Goal: Transaction & Acquisition: Purchase product/service

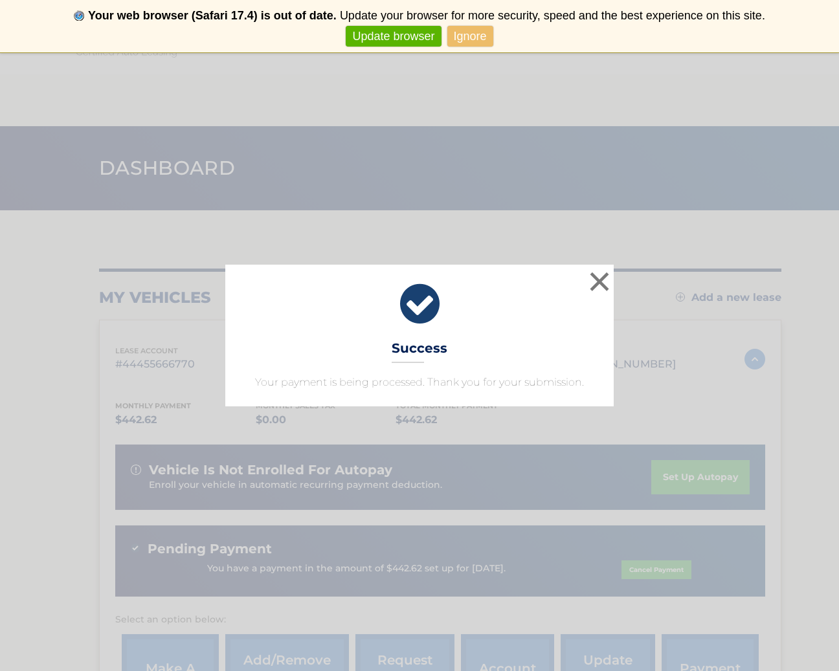
click at [597, 282] on button "×" at bounding box center [600, 282] width 26 height 26
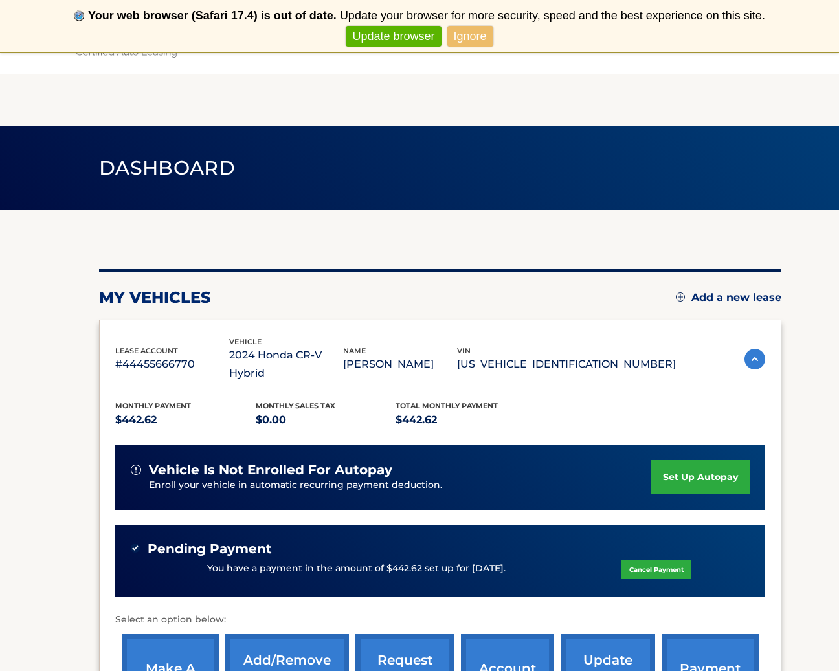
click at [596, 286] on div "my vehicles Add a new lease lease account #44455666770 vehicle 2024 Honda CR-V …" at bounding box center [440, 505] width 682 height 473
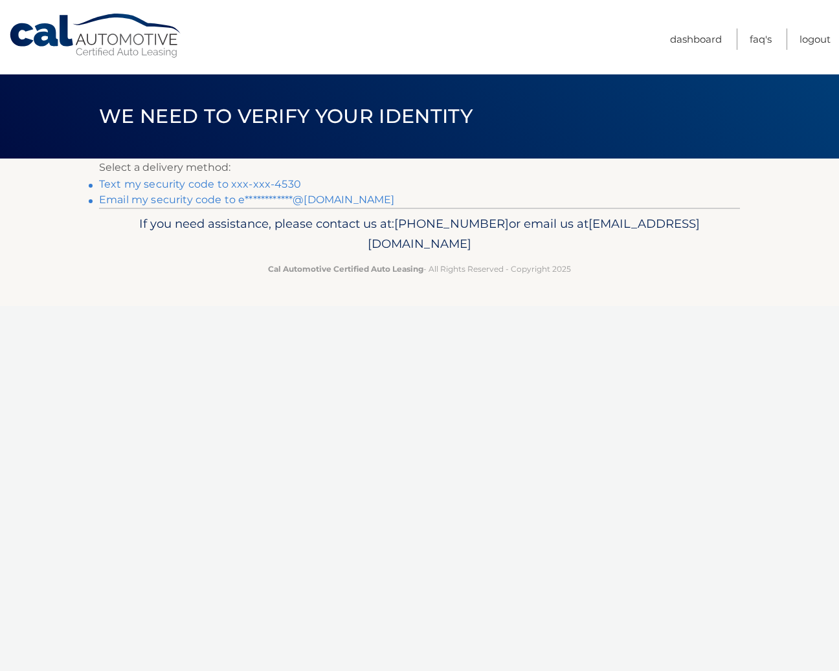
click at [242, 183] on link "Text my security code to xxx-xxx-4530" at bounding box center [200, 184] width 202 height 12
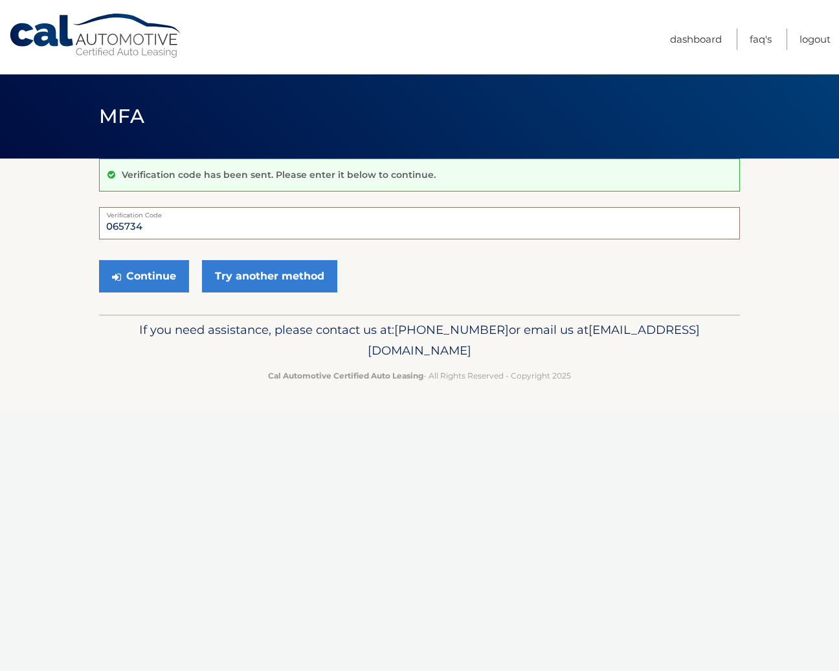
type input "065734"
click at [144, 276] on button "Continue" at bounding box center [144, 276] width 90 height 32
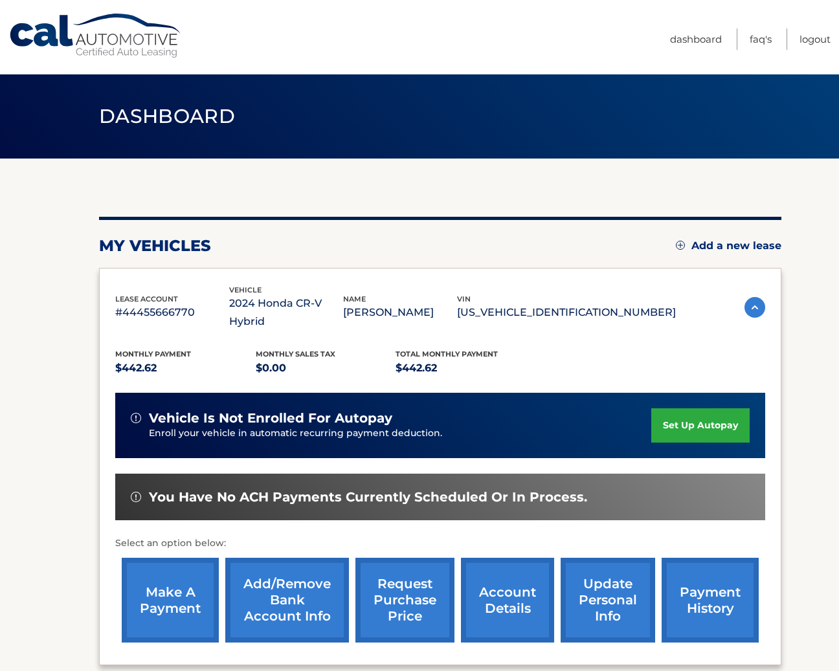
click at [178, 577] on link "make a payment" at bounding box center [170, 600] width 97 height 85
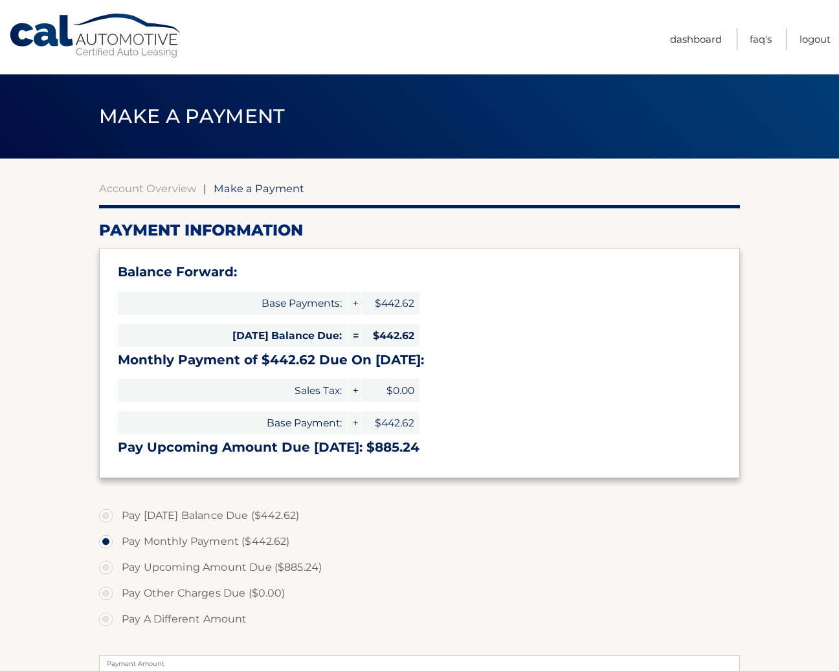
select select "ODgzZTFmNzYtMDg3OS00OTE3LTlkNzQtMDEwNzRjNDBiZTVh"
click at [102, 512] on label "Pay Today's Balance Due ($442.62)" at bounding box center [419, 516] width 641 height 26
click at [104, 512] on input "Pay Today's Balance Due ($442.62)" at bounding box center [110, 513] width 13 height 21
radio input "true"
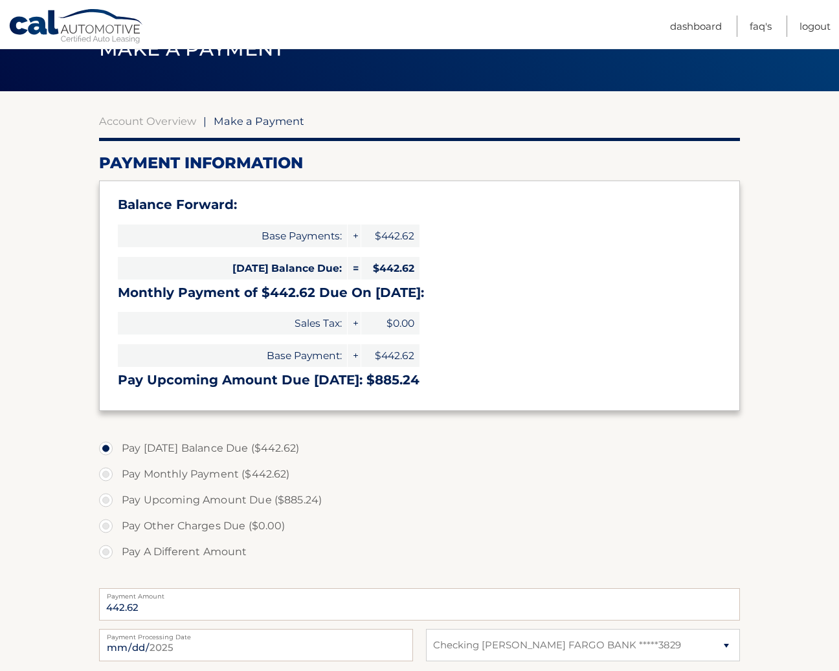
scroll to position [76, 0]
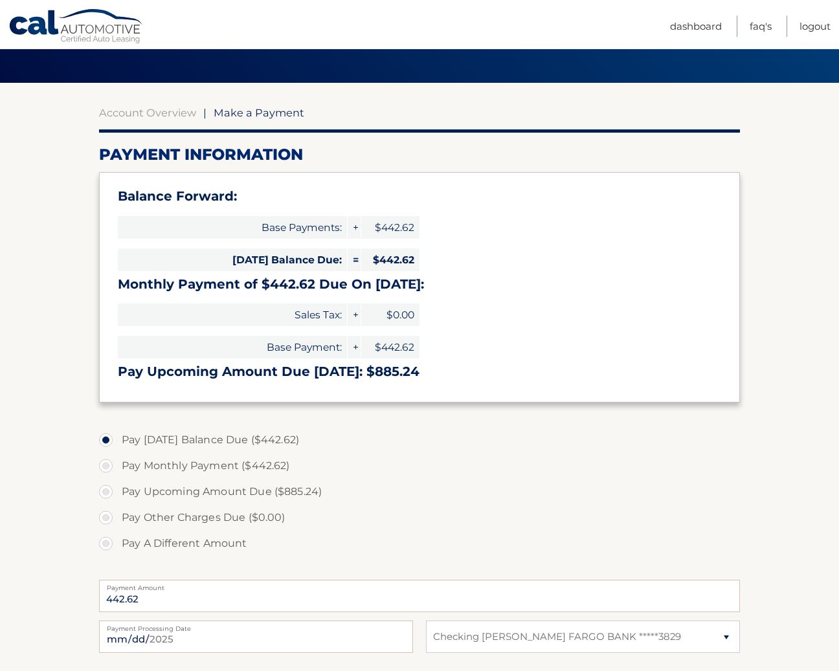
click at [110, 460] on label "Pay Monthly Payment ($442.62)" at bounding box center [419, 466] width 641 height 26
click at [110, 460] on input "Pay Monthly Payment ($442.62)" at bounding box center [110, 463] width 13 height 21
radio input "true"
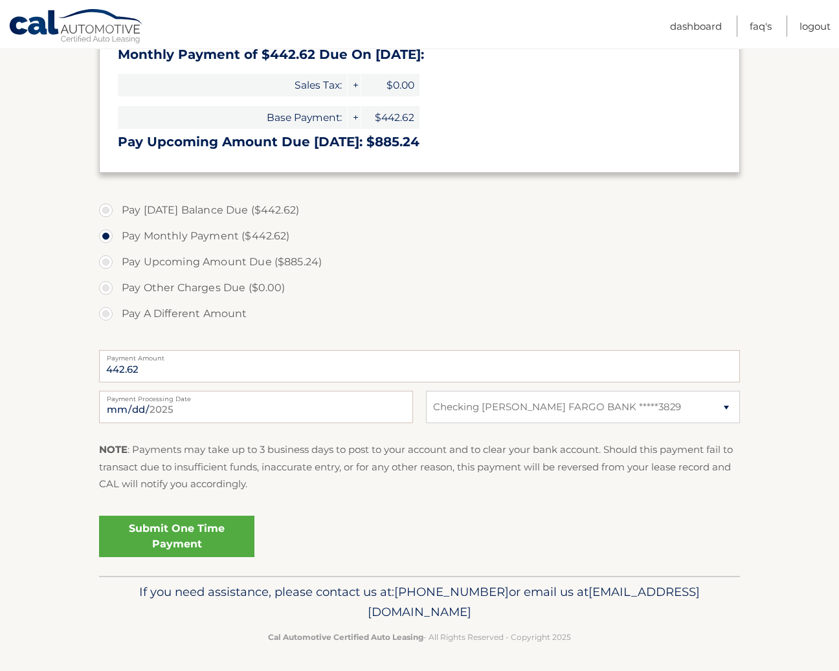
scroll to position [305, 0]
click at [203, 530] on link "Submit One Time Payment" at bounding box center [176, 537] width 155 height 41
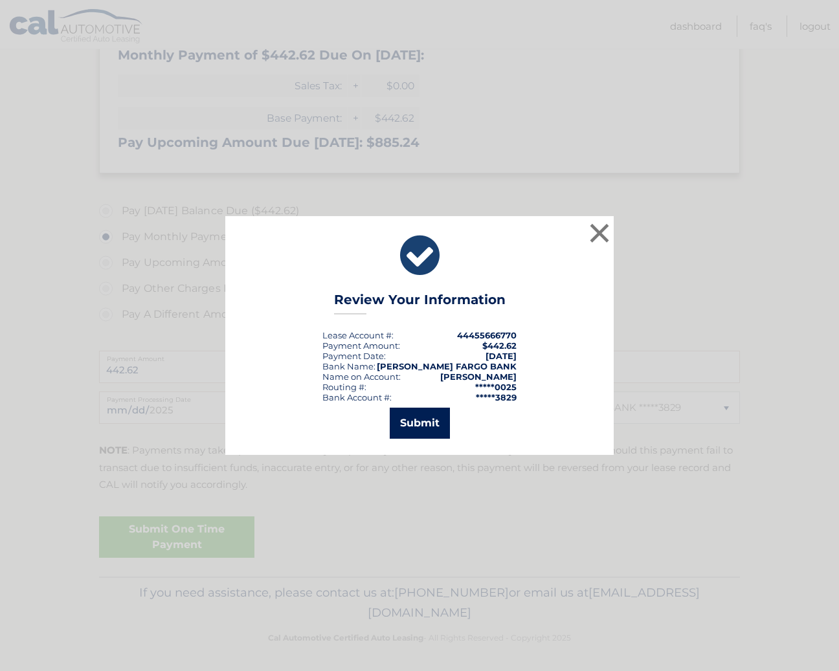
click at [416, 425] on button "Submit" at bounding box center [420, 423] width 60 height 31
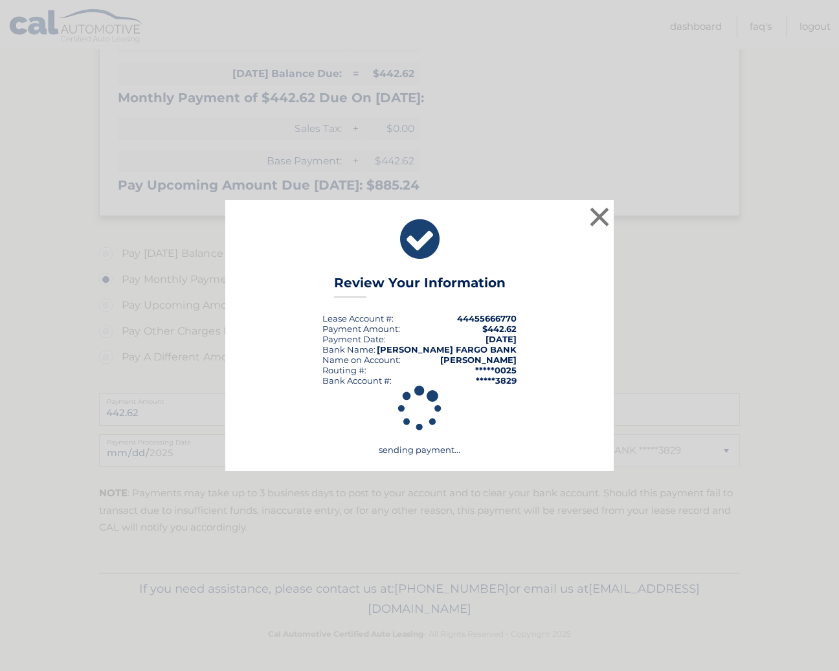
scroll to position [258, 0]
